Goal: Navigation & Orientation: Find specific page/section

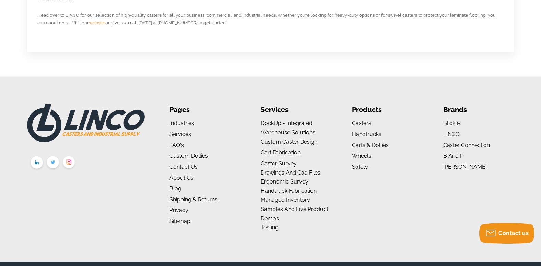
scroll to position [681, 0]
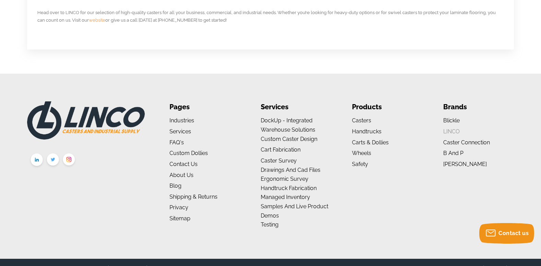
click at [456, 133] on link "LINCO" at bounding box center [451, 131] width 16 height 7
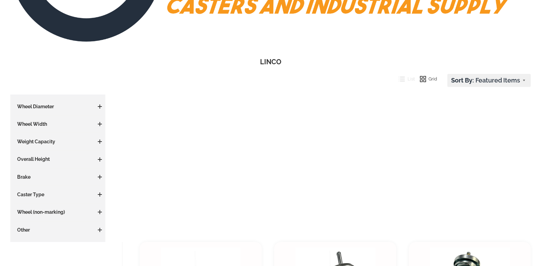
scroll to position [215, 0]
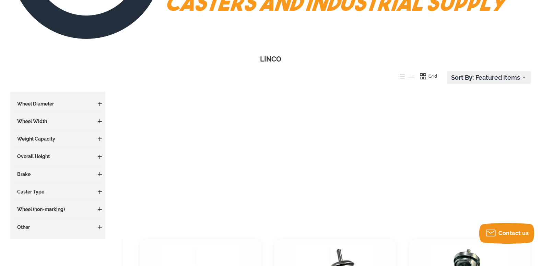
click at [103, 99] on aside "Categories Categories Casters By Type High Temperature Casters Leveling Casters…" at bounding box center [57, 165] width 95 height 147
click at [47, 98] on aside "Categories Categories Casters By Type High Temperature Casters Leveling Casters…" at bounding box center [57, 165] width 95 height 147
click at [56, 106] on h3 "Wheel Diameter" at bounding box center [58, 103] width 88 height 7
click at [102, 98] on aside "Categories Categories Casters By Type High Temperature Casters Leveling Casters…" at bounding box center [57, 165] width 95 height 147
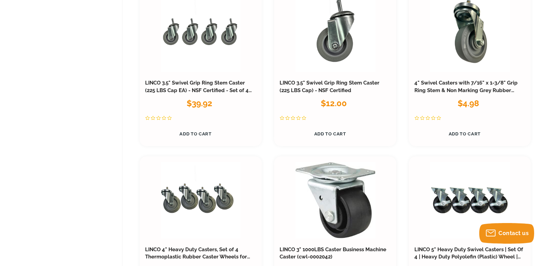
scroll to position [466, 0]
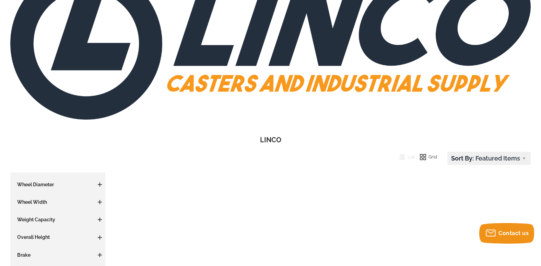
scroll to position [132, 0]
